Goal: Information Seeking & Learning: Find specific fact

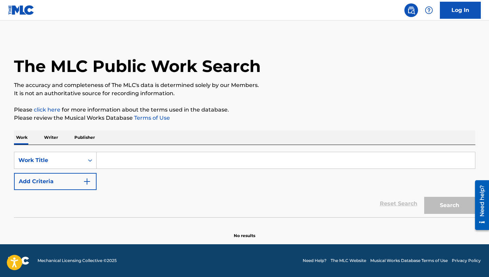
click at [225, 162] on input "Search Form" at bounding box center [286, 160] width 378 height 16
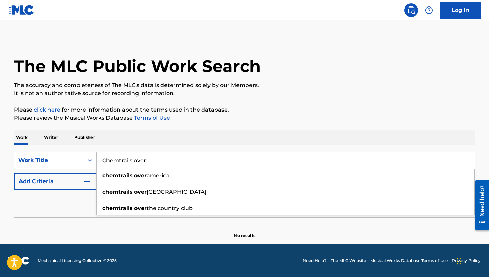
type input "Chemtrails over"
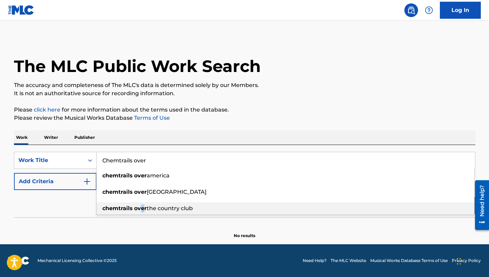
click at [142, 212] on div "chemtrails over the country club" at bounding box center [286, 208] width 378 height 12
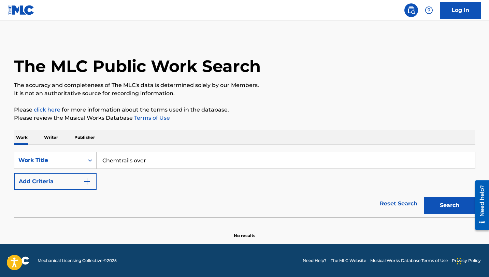
click at [95, 180] on button "Add Criteria" at bounding box center [55, 181] width 83 height 17
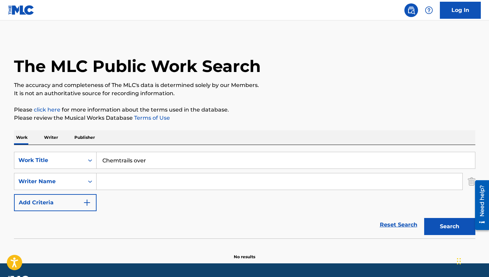
click at [117, 190] on div "SearchWithCriteria7693123c-3f95-43c9-8363-3083920ba20f Work Title Chemtrails ov…" at bounding box center [244, 181] width 461 height 59
click at [117, 185] on input "Search Form" at bounding box center [280, 181] width 366 height 16
type input "e"
type input "heath"
click at [424, 218] on button "Search" at bounding box center [449, 226] width 51 height 17
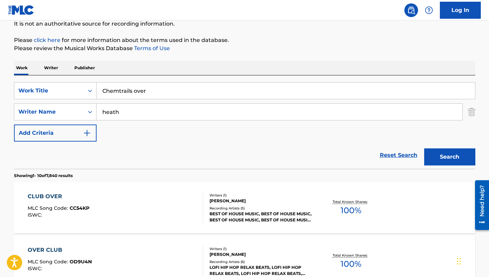
scroll to position [57, 0]
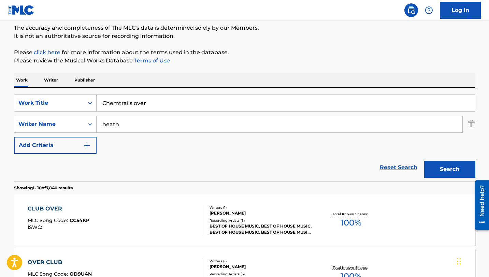
click at [165, 102] on input "Chemtrails over" at bounding box center [286, 103] width 378 height 16
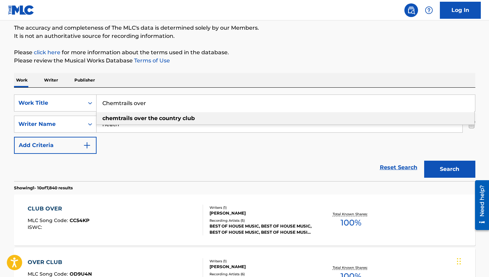
click at [165, 102] on input "Chemtrails over" at bounding box center [286, 103] width 378 height 16
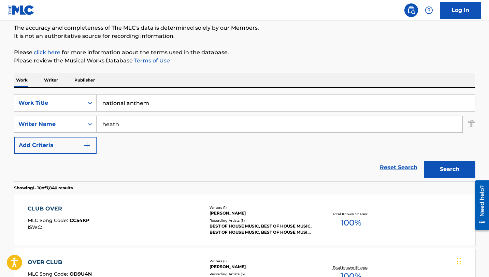
type input "national anthem"
click at [464, 171] on button "Search" at bounding box center [449, 169] width 51 height 17
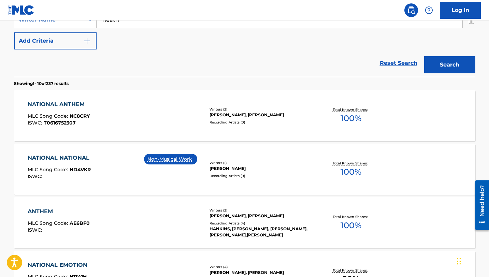
scroll to position [0, 0]
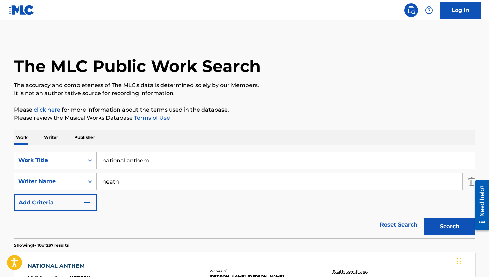
click at [141, 184] on input "heath" at bounding box center [280, 181] width 366 height 16
type input "blu jeans"
click at [113, 184] on input "blu jeans" at bounding box center [280, 181] width 366 height 16
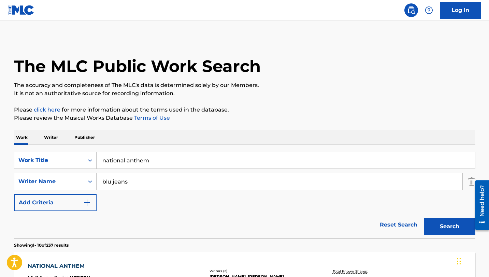
click at [113, 184] on input "blu jeans" at bounding box center [280, 181] width 366 height 16
type input "heath"
click at [128, 161] on input "national anthem" at bounding box center [286, 160] width 378 height 16
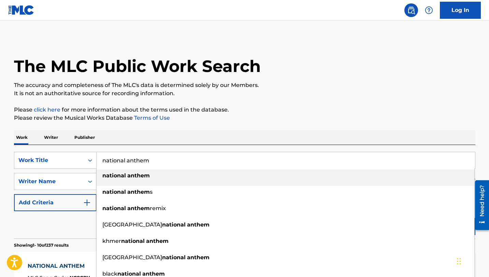
click at [128, 161] on input "national anthem" at bounding box center [286, 160] width 378 height 16
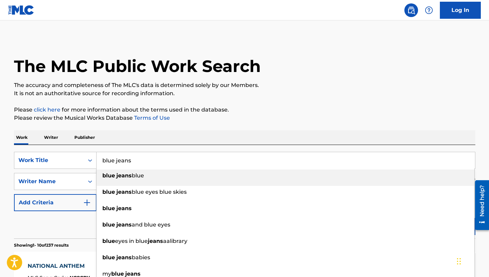
type input "blue jeans"
click at [281, 113] on p "Please click here for more information about the terms used in the database." at bounding box center [244, 110] width 461 height 8
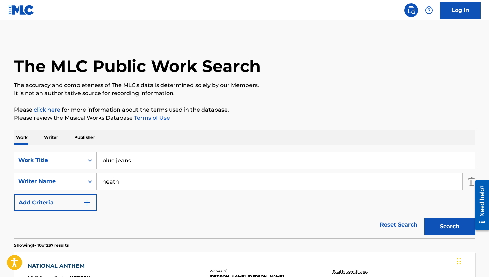
click at [433, 220] on button "Search" at bounding box center [449, 226] width 51 height 17
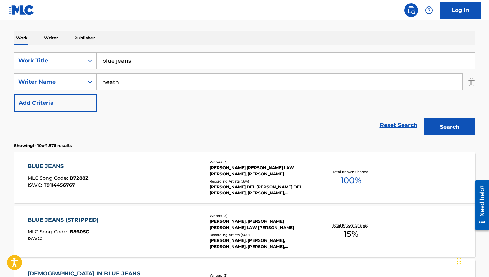
scroll to position [117, 0]
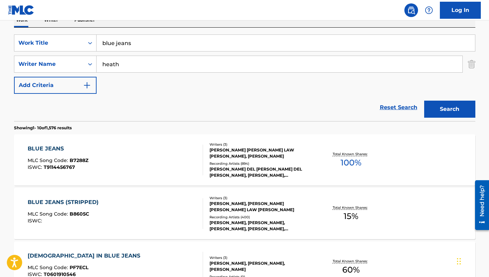
click at [61, 148] on div "BLUE JEANS" at bounding box center [58, 149] width 61 height 8
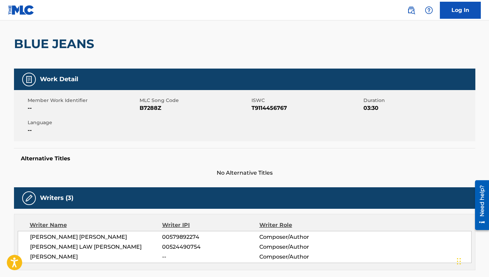
scroll to position [50, 0]
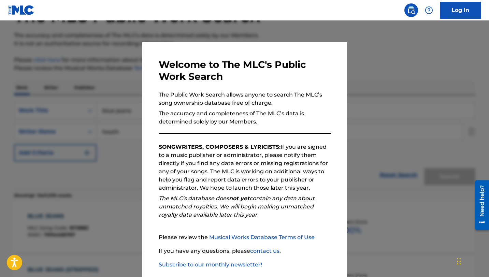
scroll to position [117, 0]
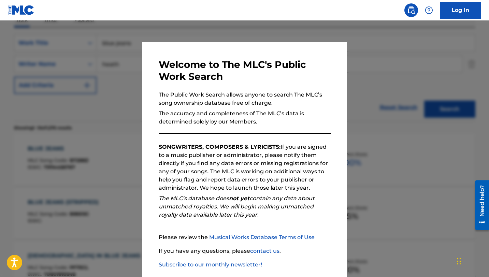
click at [119, 91] on div at bounding box center [244, 158] width 489 height 277
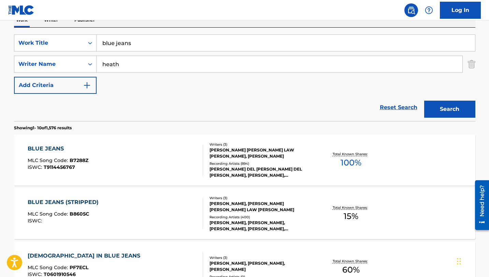
click at [127, 42] on input "blue jeans" at bounding box center [286, 43] width 378 height 16
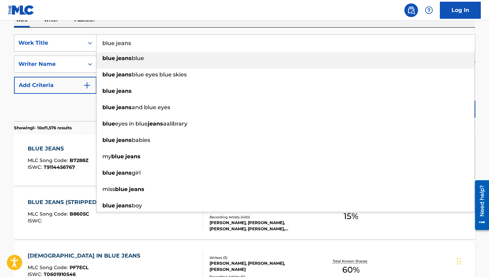
click at [127, 42] on input "blue jeans" at bounding box center [286, 43] width 378 height 16
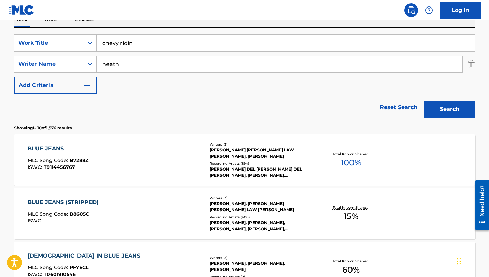
click at [126, 42] on input "chevy ridin" at bounding box center [286, 43] width 378 height 16
type input "c"
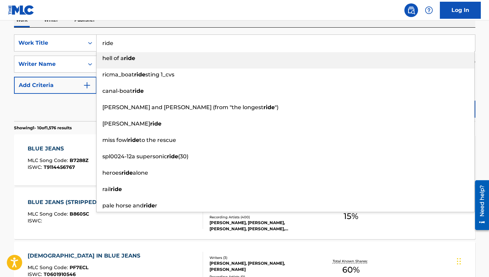
click at [139, 26] on div "Work Writer Publisher" at bounding box center [244, 20] width 461 height 14
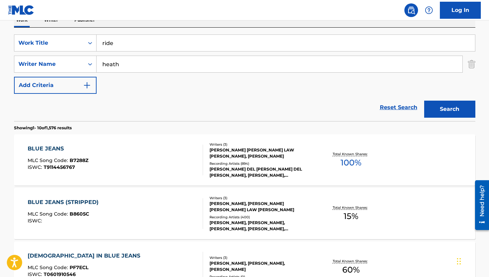
click at [446, 112] on button "Search" at bounding box center [449, 109] width 51 height 17
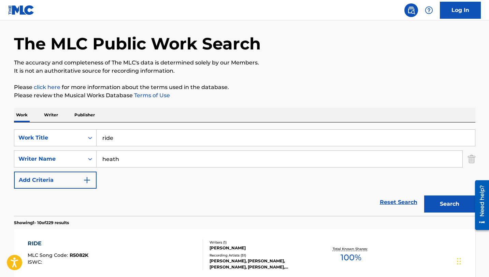
scroll to position [0, 0]
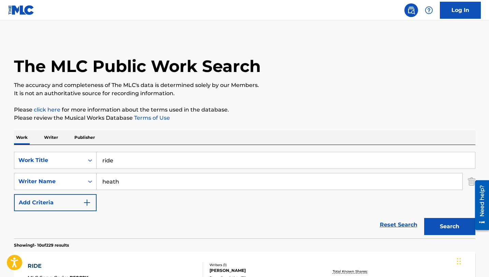
click at [129, 161] on input "ride" at bounding box center [286, 160] width 378 height 16
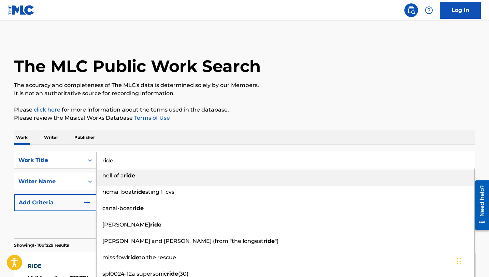
click at [129, 161] on input "ride" at bounding box center [286, 160] width 378 height 16
type input "h"
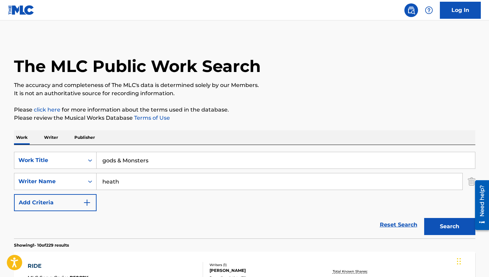
click at [424, 218] on button "Search" at bounding box center [449, 226] width 51 height 17
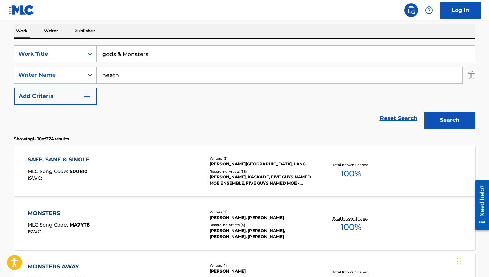
scroll to position [17, 0]
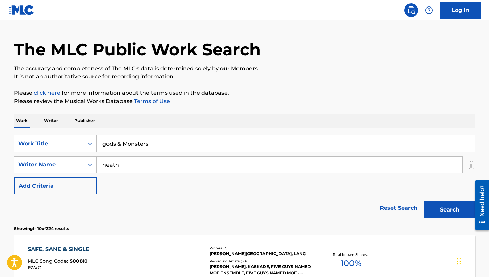
click at [139, 142] on input "gods & Monsters" at bounding box center [286, 143] width 378 height 16
click at [443, 207] on button "Search" at bounding box center [449, 209] width 51 height 17
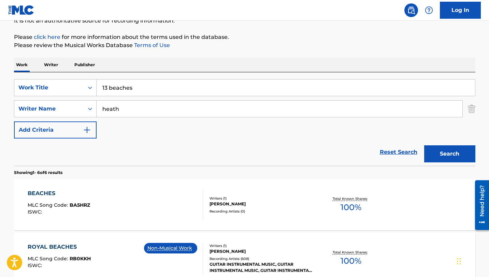
scroll to position [13, 0]
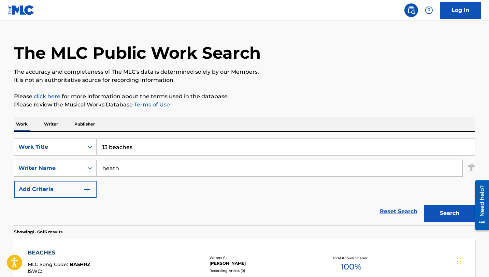
click at [133, 147] on input "13 beaches" at bounding box center [286, 147] width 378 height 16
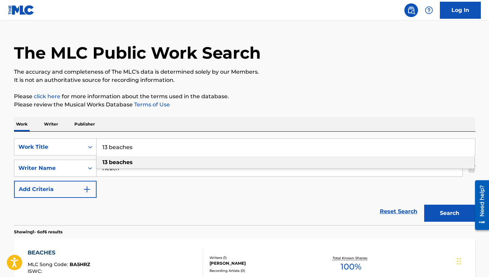
click at [133, 147] on input "13 beaches" at bounding box center [286, 147] width 378 height 16
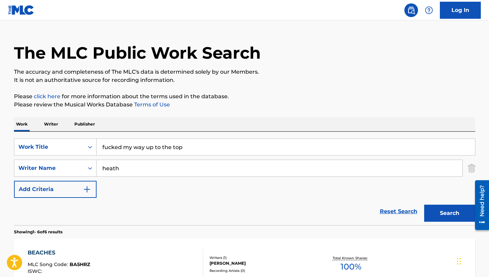
type input "fucked my way up to the top"
click at [445, 211] on button "Search" at bounding box center [449, 213] width 51 height 17
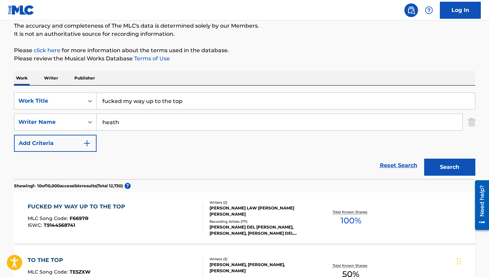
scroll to position [61, 0]
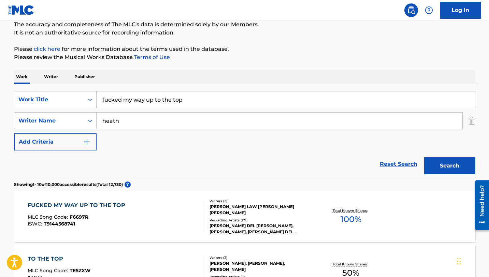
click at [104, 208] on div "FUCKED MY WAY UP TO THE TOP" at bounding box center [78, 205] width 101 height 8
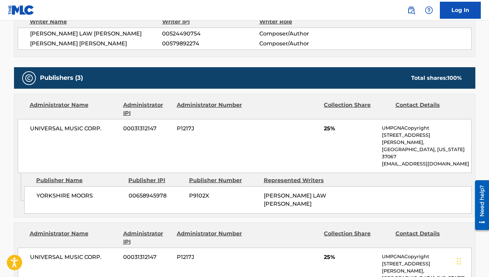
scroll to position [191, 0]
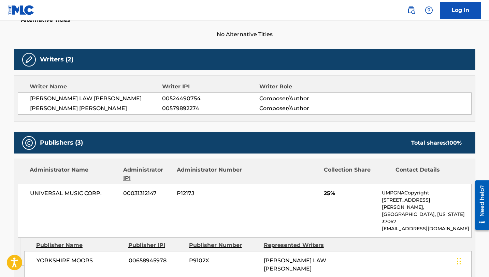
scroll to position [61, 0]
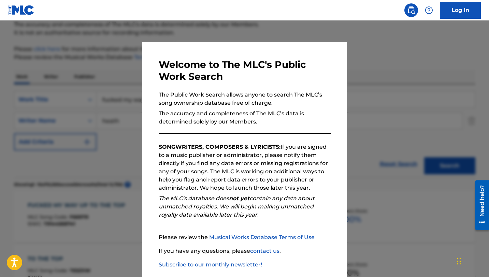
click at [170, 80] on h3 "Welcome to The MLC's Public Work Search" at bounding box center [245, 71] width 172 height 24
click at [123, 95] on div at bounding box center [244, 158] width 489 height 277
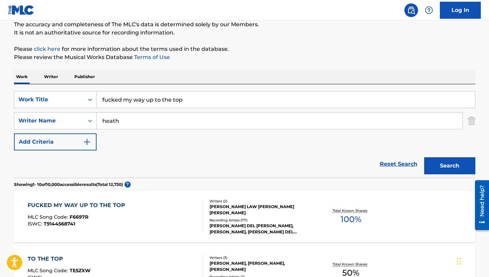
click at [129, 99] on input "fucked my way up to the top" at bounding box center [286, 99] width 378 height 16
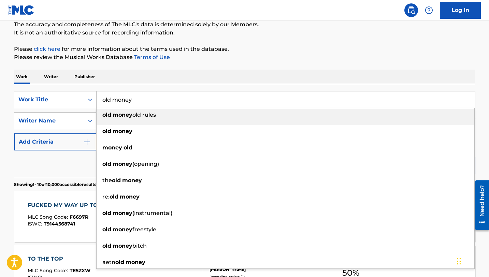
type input "old money"
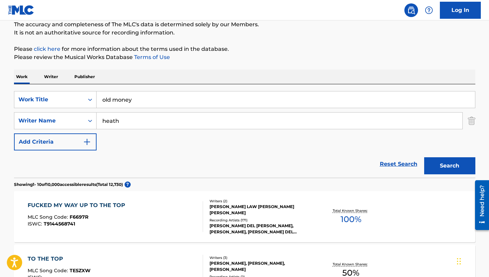
click at [442, 170] on button "Search" at bounding box center [449, 165] width 51 height 17
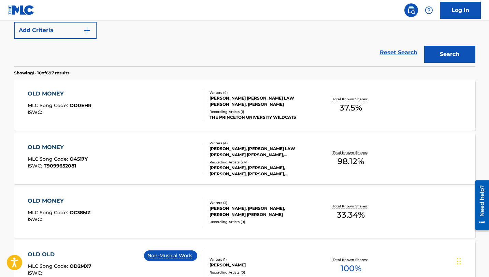
scroll to position [174, 0]
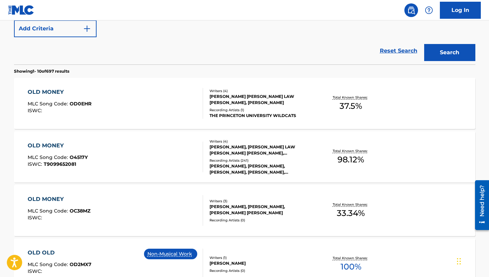
click at [48, 144] on div "OLD MONEY" at bounding box center [58, 146] width 60 height 8
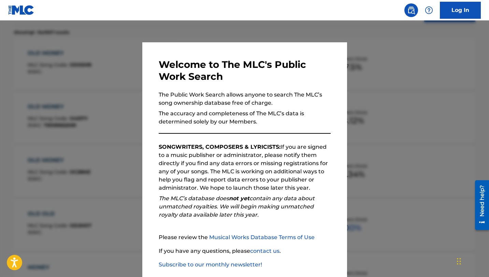
click at [130, 95] on div at bounding box center [244, 158] width 489 height 277
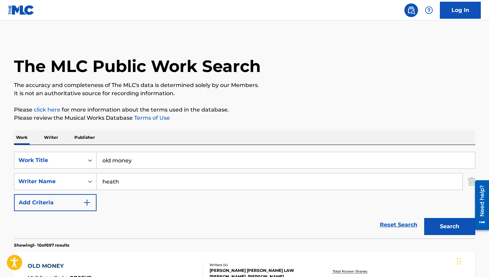
click at [137, 158] on input "old money" at bounding box center [286, 160] width 378 height 16
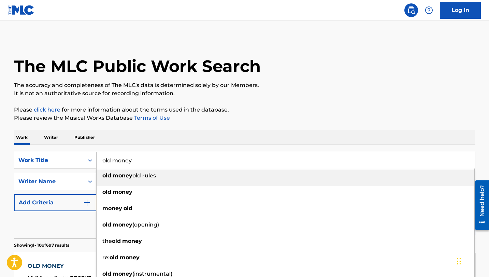
click at [137, 158] on input "old money" at bounding box center [286, 160] width 378 height 16
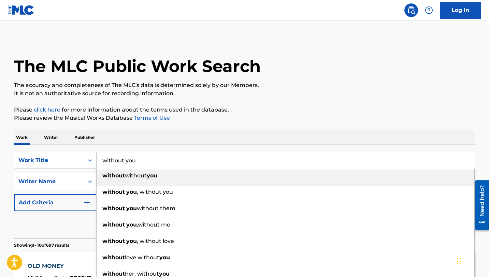
click at [267, 131] on div "Work Writer Publisher" at bounding box center [244, 137] width 461 height 14
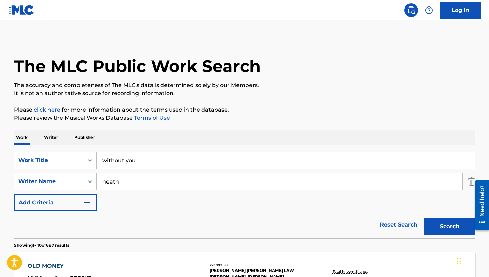
click at [455, 226] on button "Search" at bounding box center [449, 226] width 51 height 17
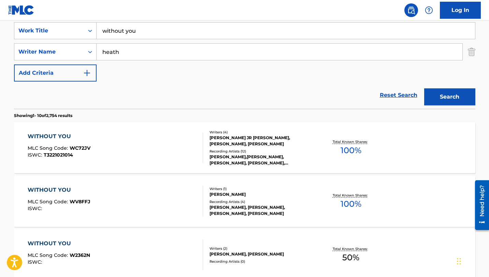
scroll to position [103, 0]
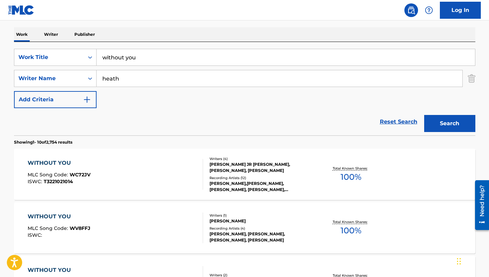
click at [139, 60] on input "without you" at bounding box center [286, 57] width 378 height 16
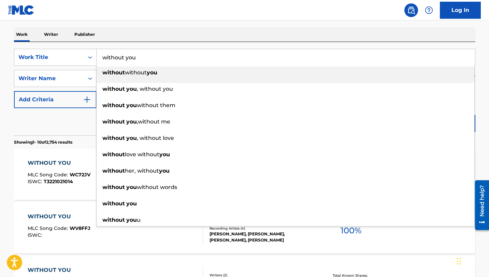
click at [139, 60] on input "without you" at bounding box center [286, 57] width 378 height 16
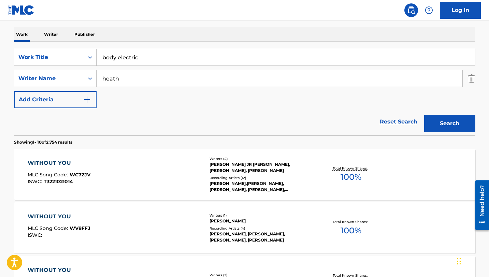
click at [438, 123] on button "Search" at bounding box center [449, 123] width 51 height 17
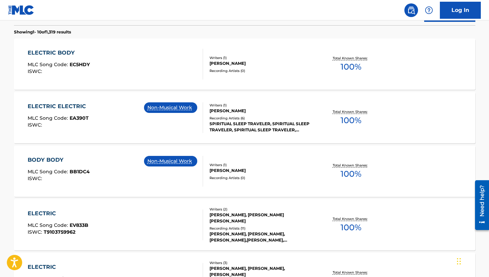
scroll to position [0, 0]
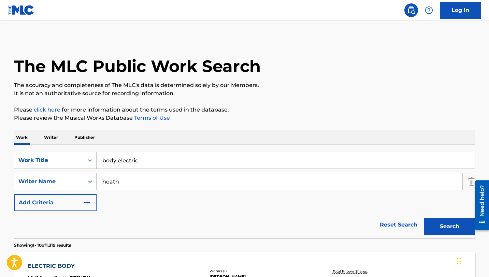
click at [181, 158] on input "body electric" at bounding box center [286, 160] width 378 height 16
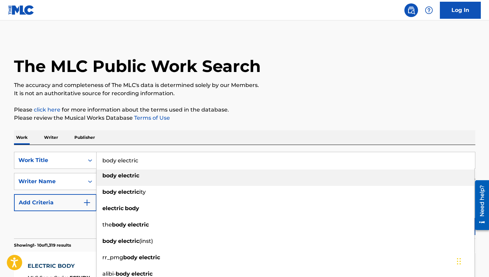
click at [181, 158] on input "body electric" at bounding box center [286, 160] width 378 height 16
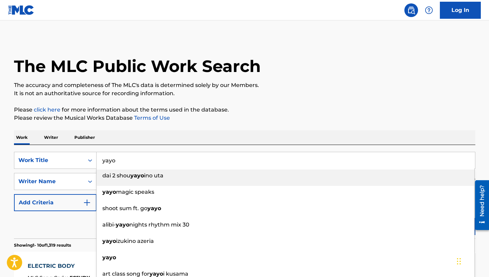
click at [224, 135] on div "Work Writer Publisher" at bounding box center [244, 137] width 461 height 14
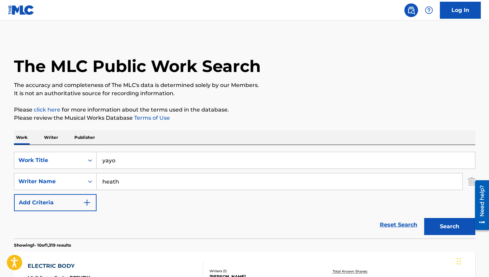
click at [439, 236] on div "Search" at bounding box center [448, 224] width 55 height 27
click at [439, 233] on button "Search" at bounding box center [449, 226] width 51 height 17
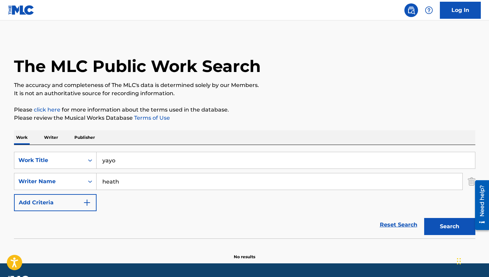
scroll to position [19, 0]
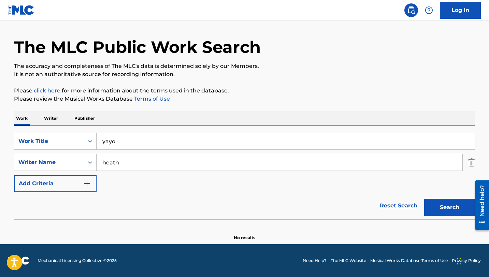
click at [180, 139] on input "yayo" at bounding box center [286, 141] width 378 height 16
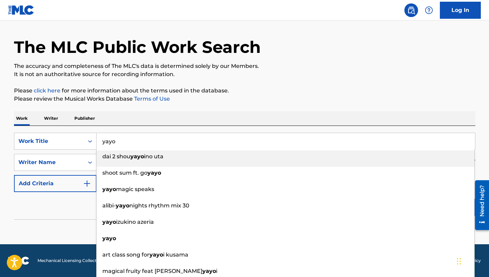
click at [180, 139] on input "yayo" at bounding box center [286, 141] width 378 height 16
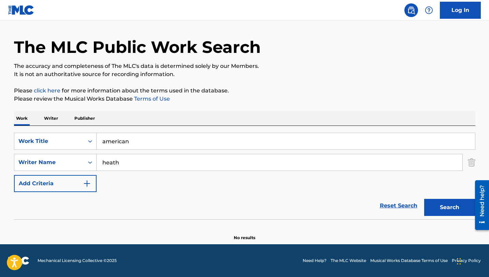
click at [269, 112] on div "Work Writer Publisher" at bounding box center [244, 118] width 461 height 14
click at [438, 209] on button "Search" at bounding box center [449, 207] width 51 height 17
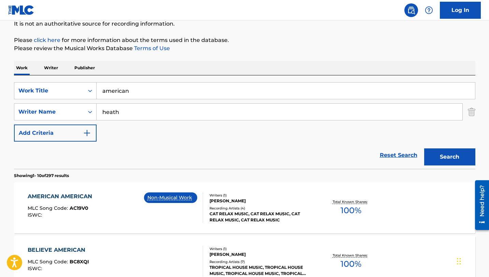
scroll to position [0, 0]
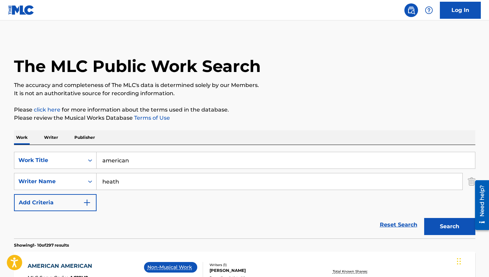
click at [154, 161] on input "american" at bounding box center [286, 160] width 378 height 16
type input "bel air"
click at [460, 231] on button "Search" at bounding box center [449, 226] width 51 height 17
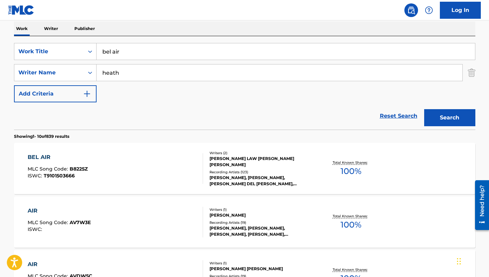
scroll to position [131, 0]
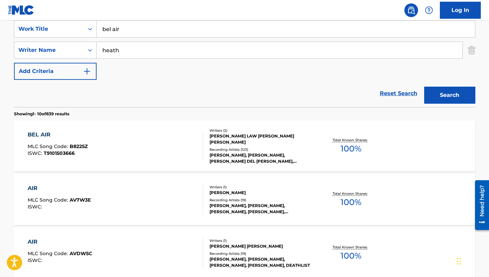
click at [35, 131] on div "BEL AIR" at bounding box center [58, 135] width 60 height 8
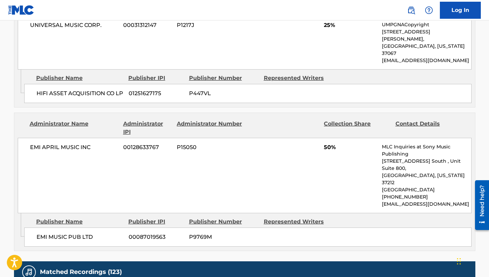
scroll to position [480, 0]
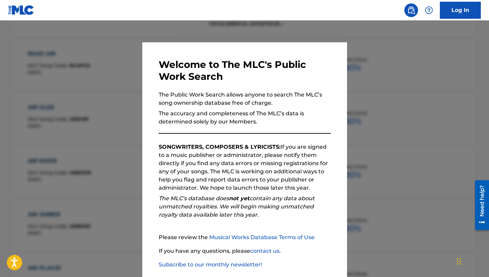
scroll to position [131, 0]
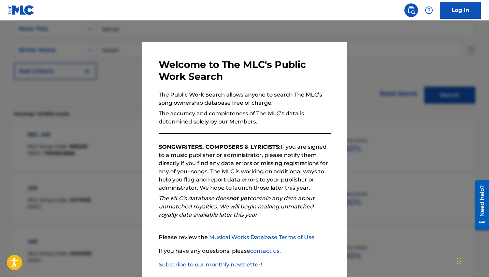
click at [125, 77] on div at bounding box center [244, 158] width 489 height 277
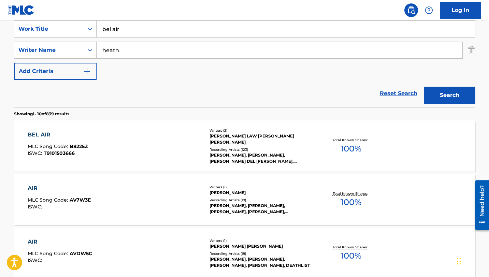
click at [132, 31] on input "bel air" at bounding box center [286, 29] width 378 height 16
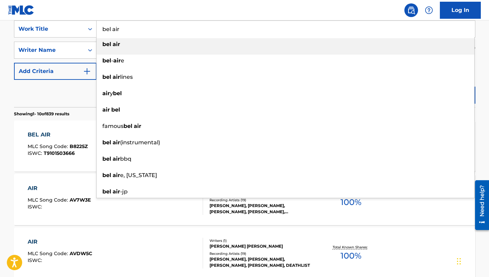
click at [132, 31] on input "bel air" at bounding box center [286, 29] width 378 height 16
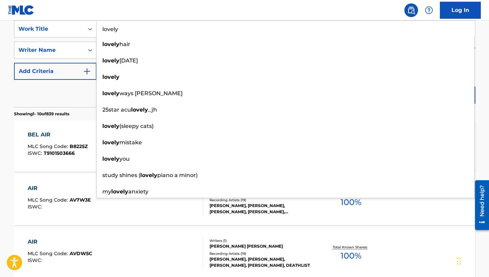
type input "lovely"
click at [75, 91] on div "Reset Search Search" at bounding box center [244, 93] width 461 height 27
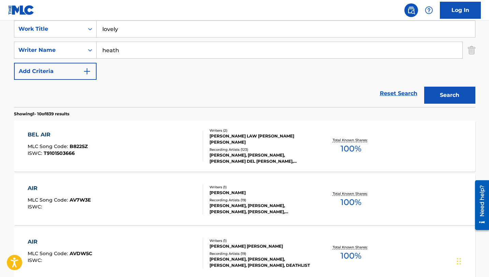
click at [132, 55] on input "heath" at bounding box center [280, 50] width 366 height 16
type input "greenham"
click at [424, 87] on button "Search" at bounding box center [449, 95] width 51 height 17
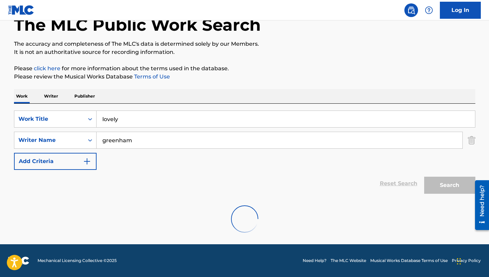
scroll to position [19, 0]
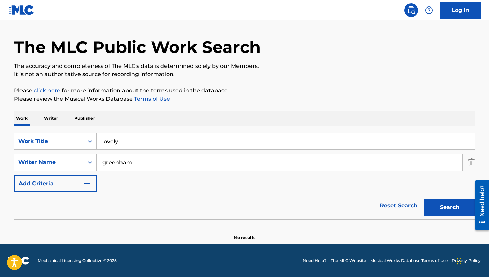
click at [143, 165] on input "greenham" at bounding box center [280, 162] width 366 height 16
type input "w"
type input "greenham"
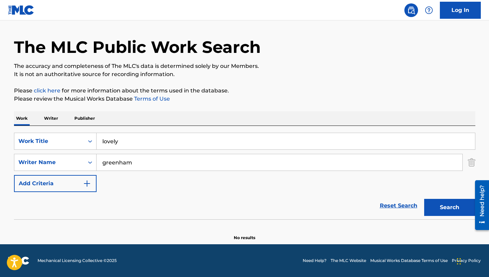
click at [123, 133] on input "lovely" at bounding box center [286, 141] width 378 height 16
click at [123, 141] on input "lovely" at bounding box center [286, 141] width 378 height 16
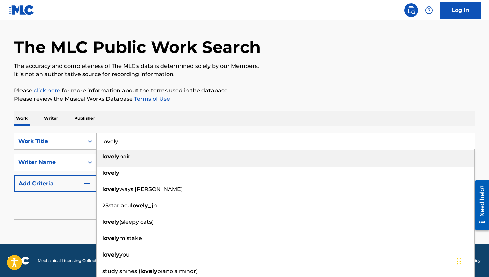
click at [123, 141] on input "lovely" at bounding box center [286, 141] width 378 height 16
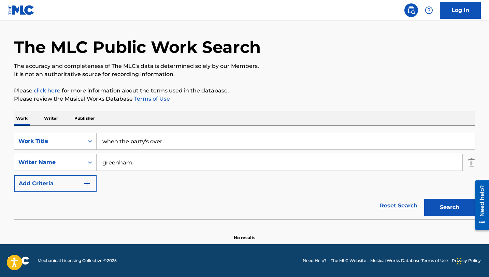
click at [439, 202] on button "Search" at bounding box center [449, 207] width 51 height 17
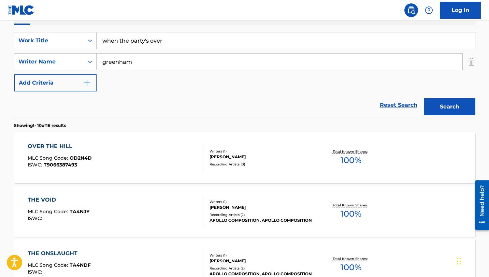
scroll to position [0, 0]
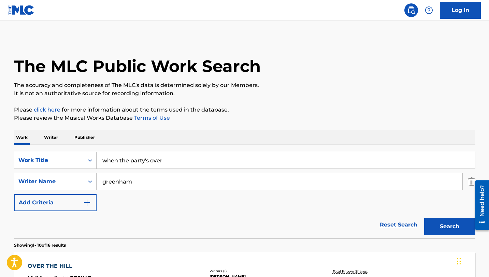
click at [139, 160] on input "when the party's over" at bounding box center [286, 160] width 378 height 16
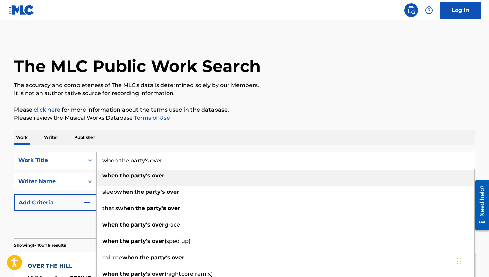
click at [139, 160] on input "when the party's over" at bounding box center [286, 160] width 378 height 16
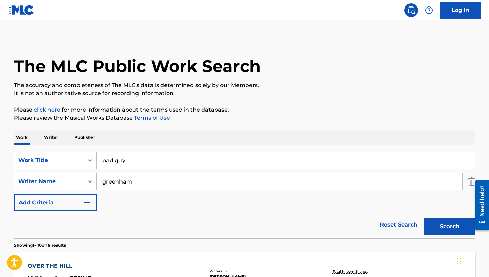
click at [307, 115] on p "Please review the Musical Works Database Terms of Use" at bounding box center [244, 118] width 461 height 8
click at [433, 225] on button "Search" at bounding box center [449, 226] width 51 height 17
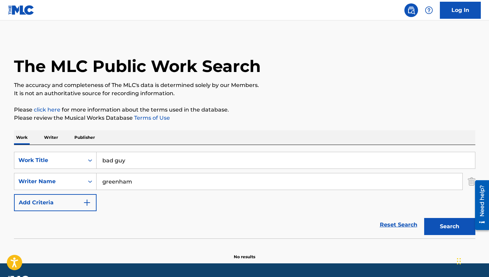
scroll to position [19, 0]
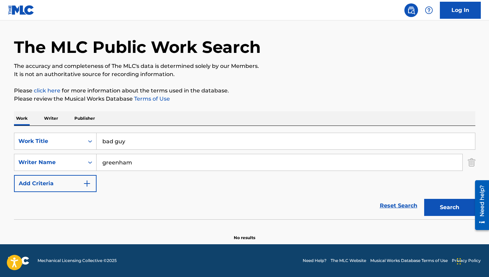
click at [162, 139] on input "bad guy" at bounding box center [286, 141] width 378 height 16
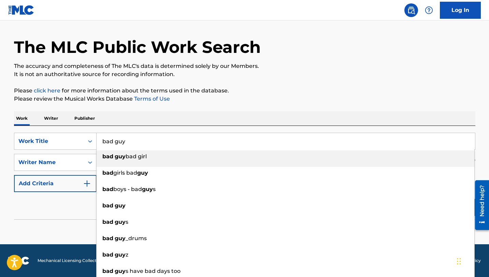
click at [162, 139] on input "bad guy" at bounding box center [286, 141] width 378 height 16
type input "w"
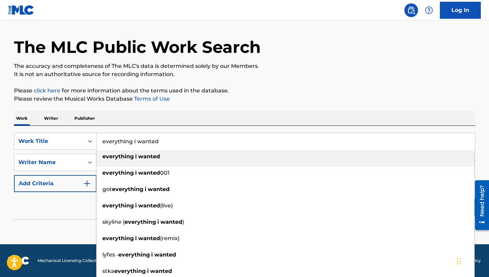
click at [178, 159] on div "everything i wanted" at bounding box center [286, 156] width 378 height 12
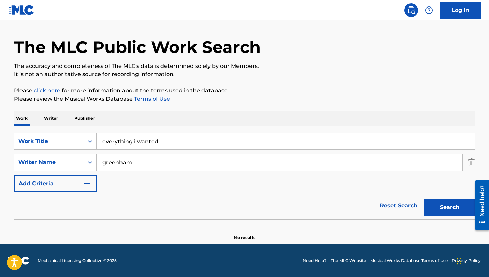
click at [434, 206] on button "Search" at bounding box center [449, 207] width 51 height 17
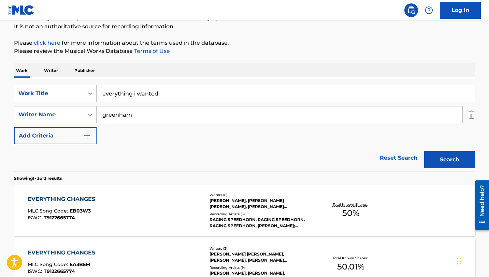
scroll to position [1, 0]
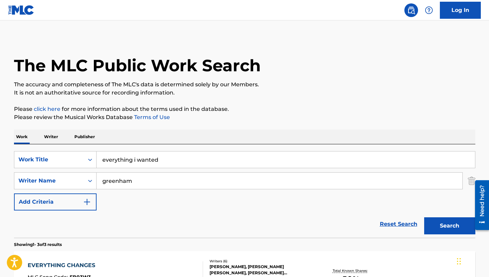
click at [183, 161] on input "everything i wanted" at bounding box center [286, 160] width 378 height 16
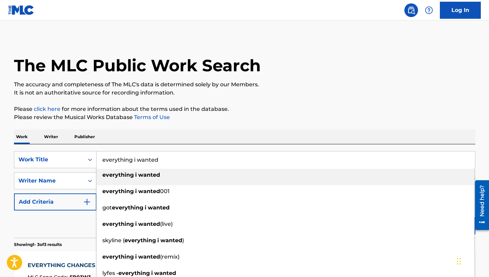
click at [183, 161] on input "everything i wanted" at bounding box center [286, 160] width 378 height 16
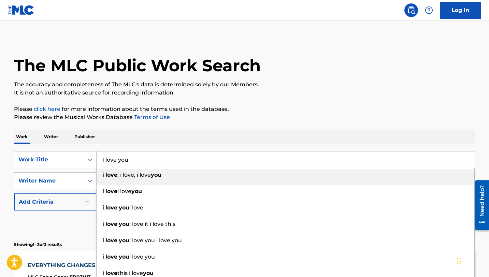
click at [288, 107] on p "Please click here for more information about the terms used in the database." at bounding box center [244, 109] width 461 height 8
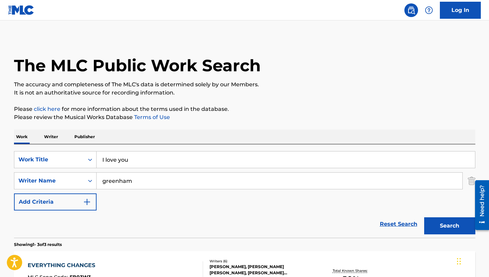
click at [437, 219] on button "Search" at bounding box center [449, 225] width 51 height 17
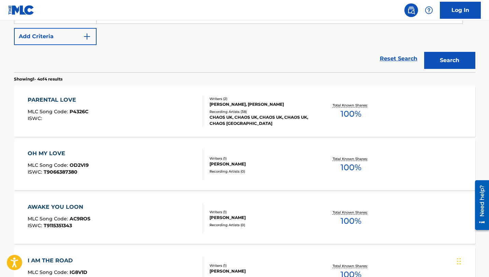
scroll to position [48, 0]
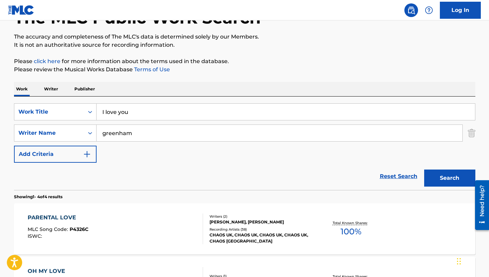
click at [155, 113] on input "I love you" at bounding box center [286, 112] width 378 height 16
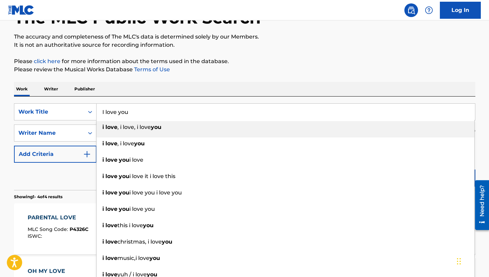
click at [155, 113] on input "I love you" at bounding box center [286, 112] width 378 height 16
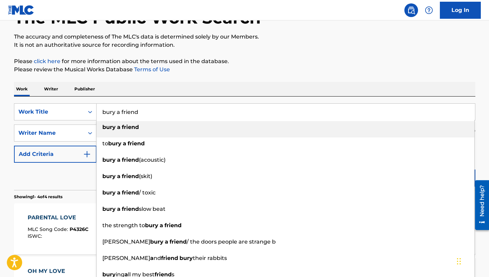
type input "bury a friend"
click at [311, 49] on div "The MLC Public Work Search The accuracy and completeness of The MLC's data is d…" at bounding box center [245, 218] width 478 height 458
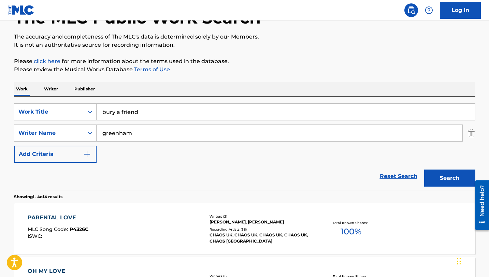
click at [436, 183] on button "Search" at bounding box center [449, 178] width 51 height 17
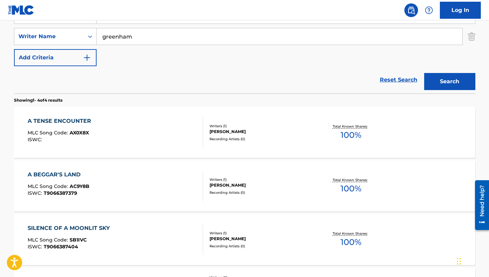
scroll to position [70, 0]
